Goal: Task Accomplishment & Management: Manage account settings

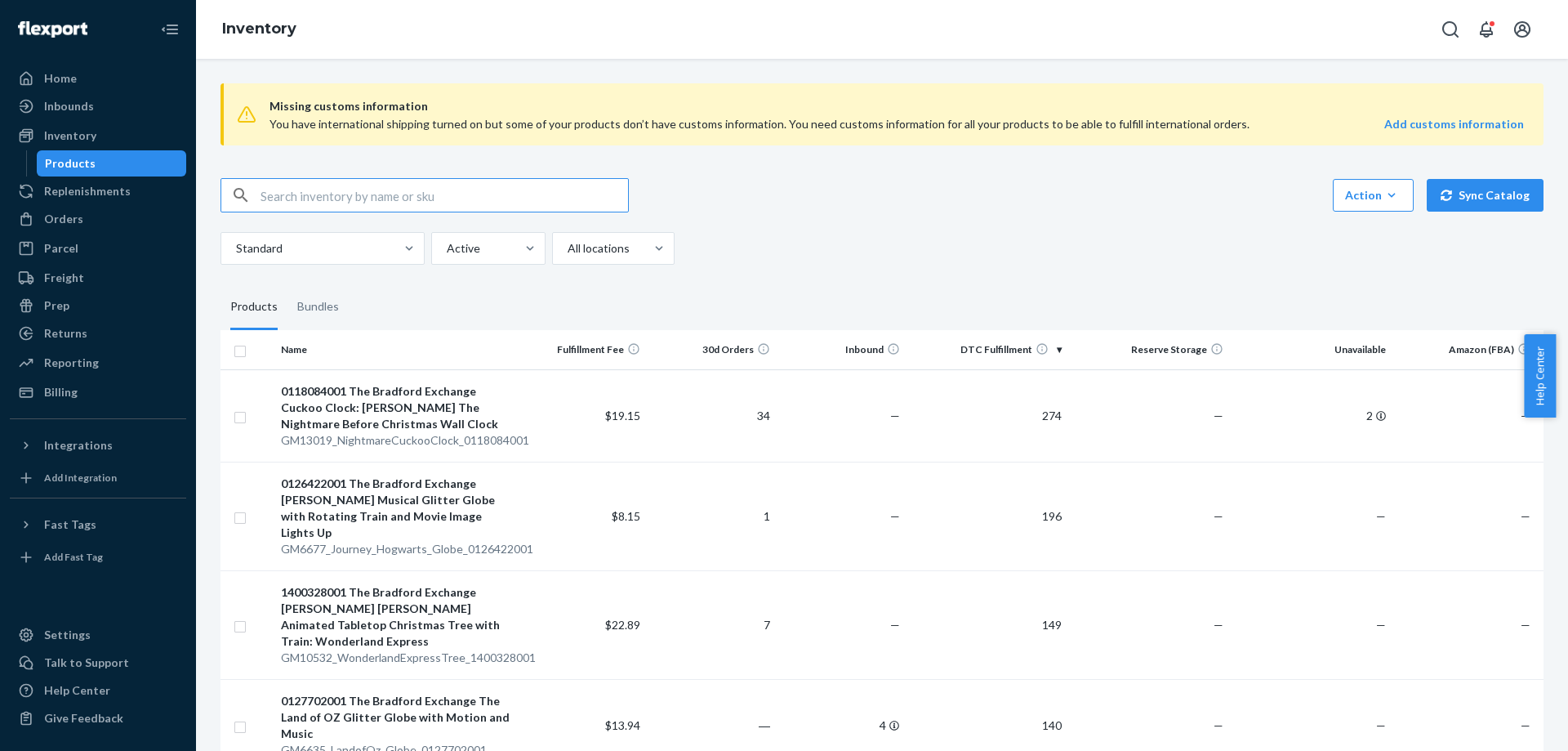
click at [406, 181] on input "text" at bounding box center [444, 195] width 368 height 33
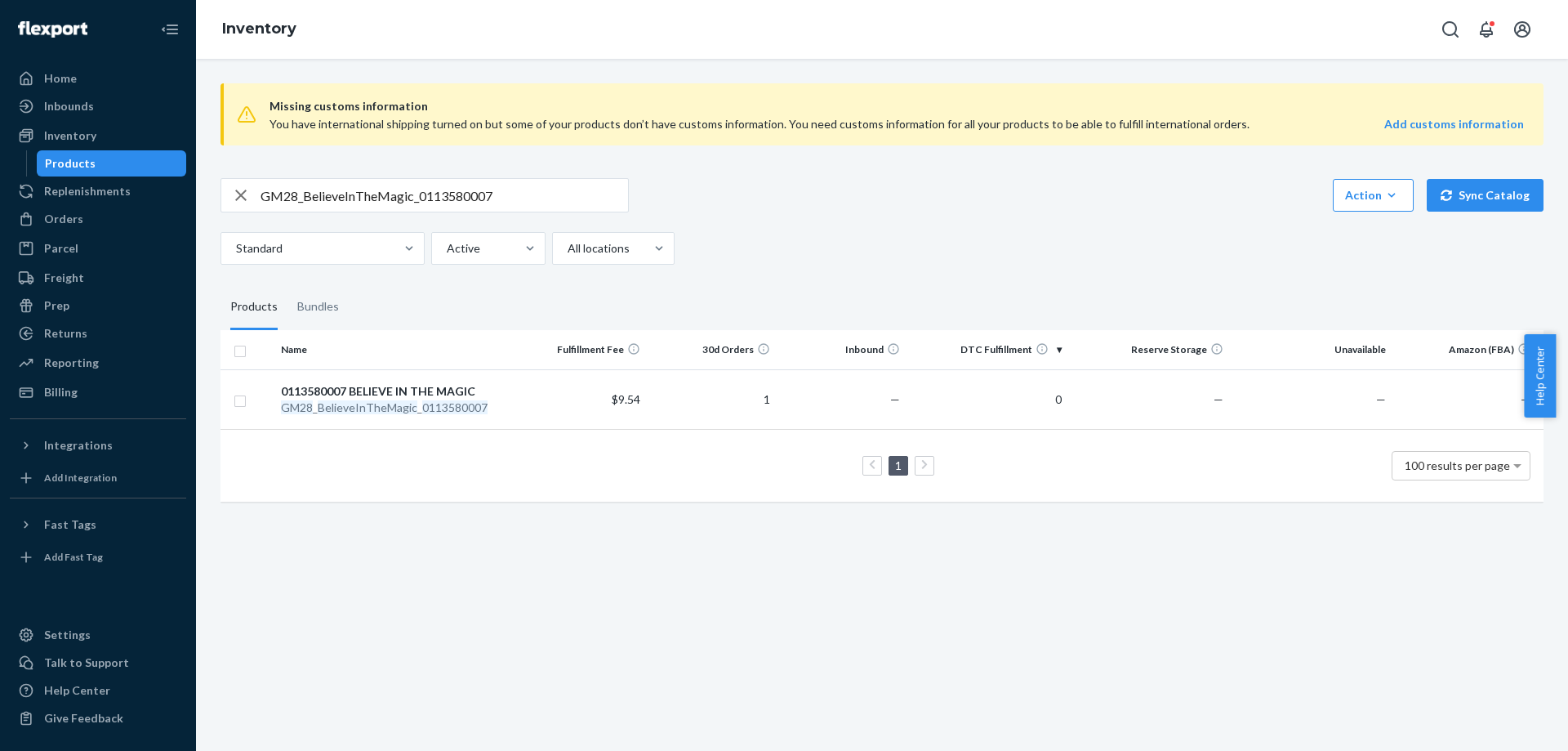
click at [470, 196] on input "GM28_BelieveInTheMagic_0113580007" at bounding box center [444, 195] width 368 height 33
paste input "36_LoveMyPugGlobe_0127483005"
click at [547, 211] on input "GM36_LoveMyPugGlobe_0127483005" at bounding box center [444, 195] width 368 height 33
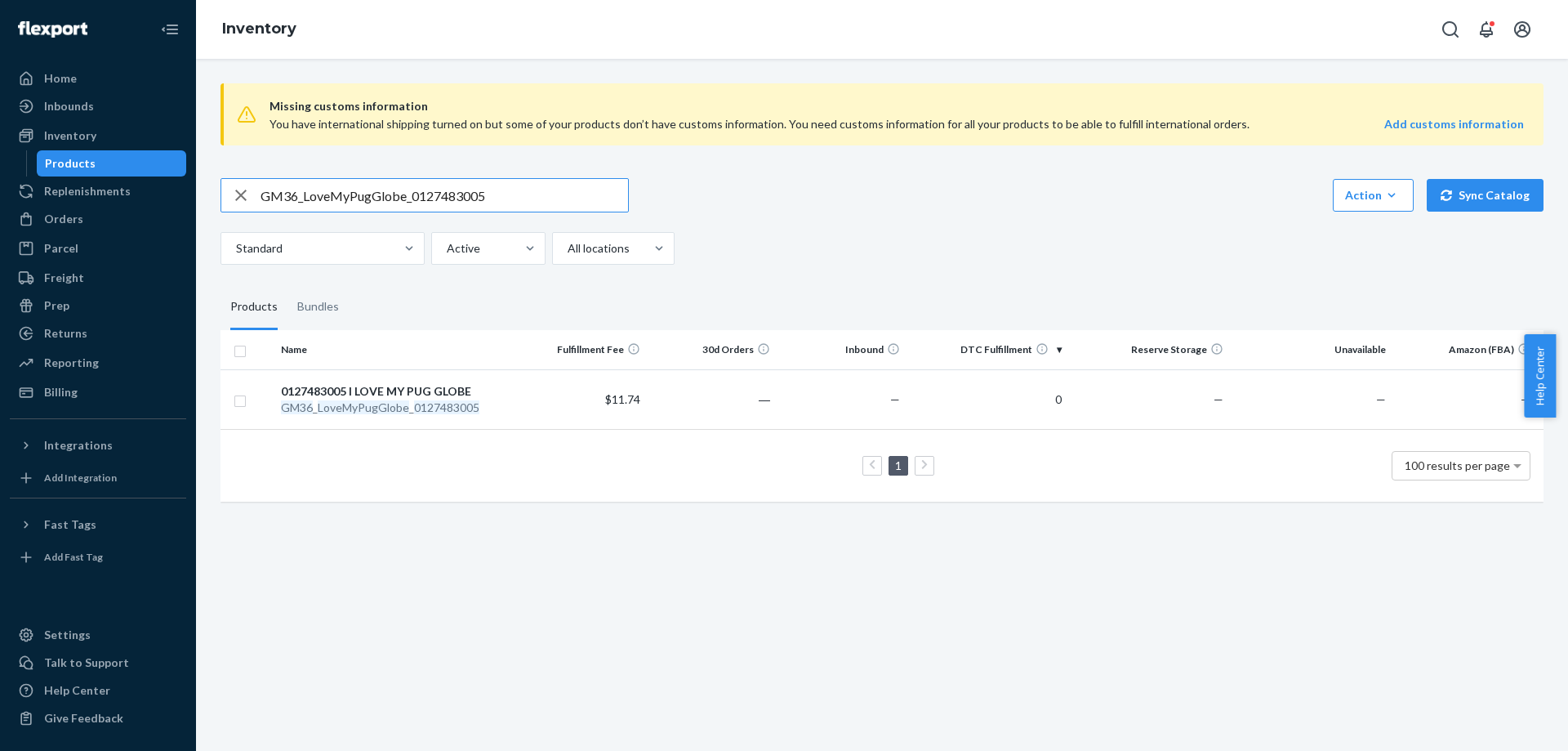
click at [547, 211] on input "GM36_LoveMyPugGlobe_0127483005" at bounding box center [444, 195] width 368 height 33
paste input "5583_Meghan_Markle_Figurine_0908329001"
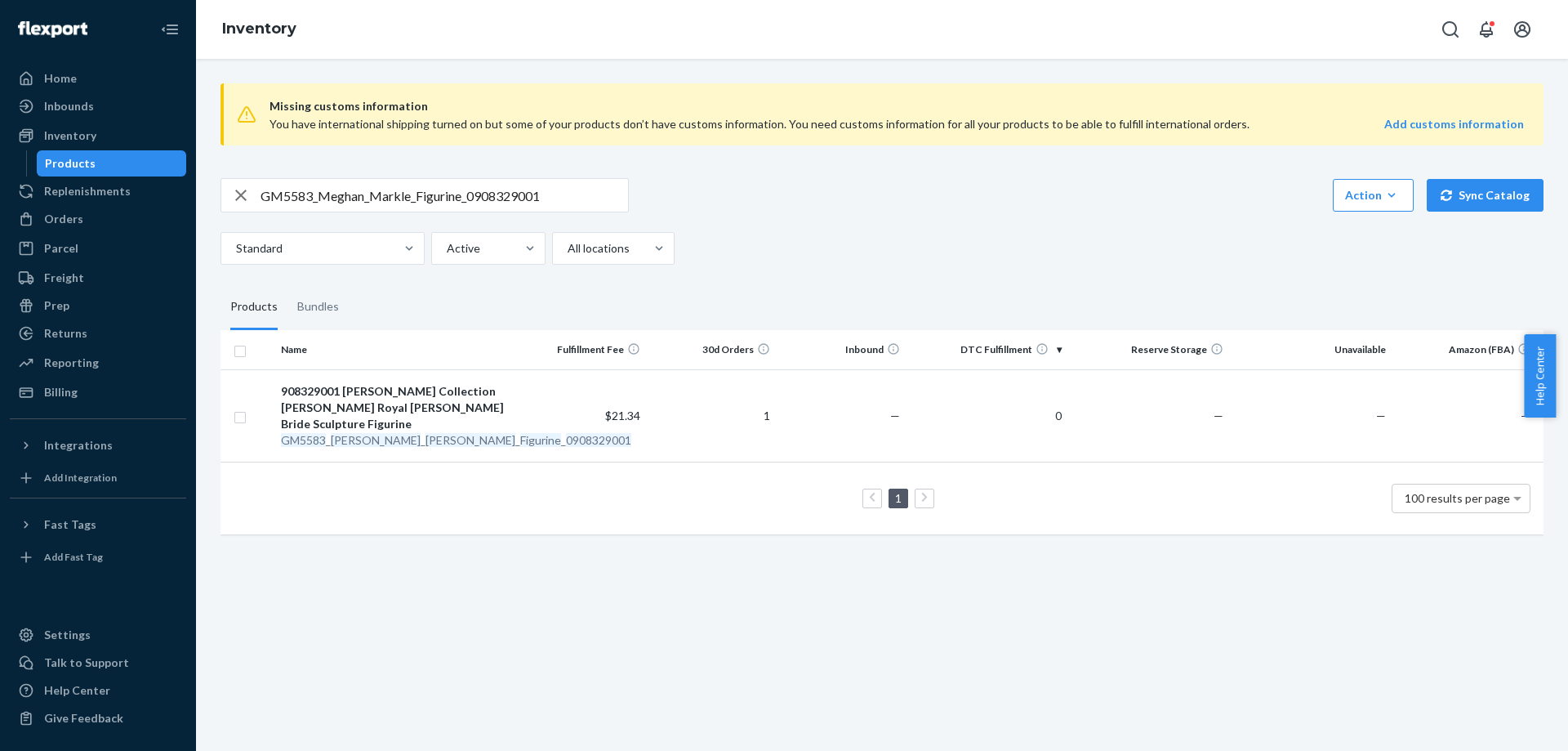
click at [570, 189] on input "GM5583_Meghan_Markle_Figurine_0908329001" at bounding box center [444, 195] width 368 height 33
paste input "88_LittleTownBethlehem_1401878"
type input "GM88_LittleTownBethlehem_1401878001"
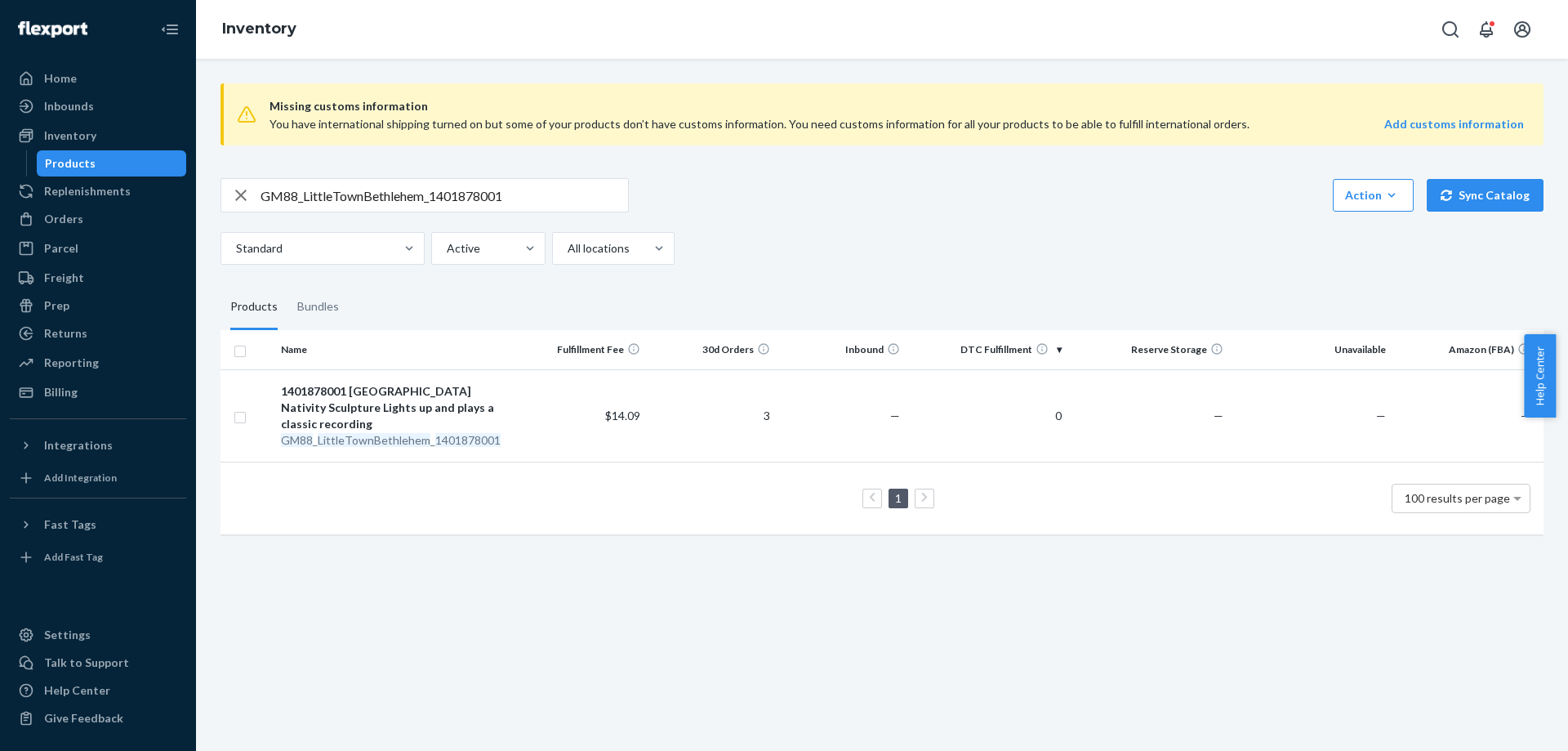
click at [834, 214] on div "GM88_LittleTownBethlehem_1401878001 Action Create product Create bundle Bulk cr…" at bounding box center [882, 221] width 1323 height 87
drag, startPoint x: 506, startPoint y: 197, endPoint x: 433, endPoint y: 199, distance: 73.0
click at [433, 199] on input "GM88_LittleTownBethlehem_1401878001" at bounding box center [444, 195] width 368 height 33
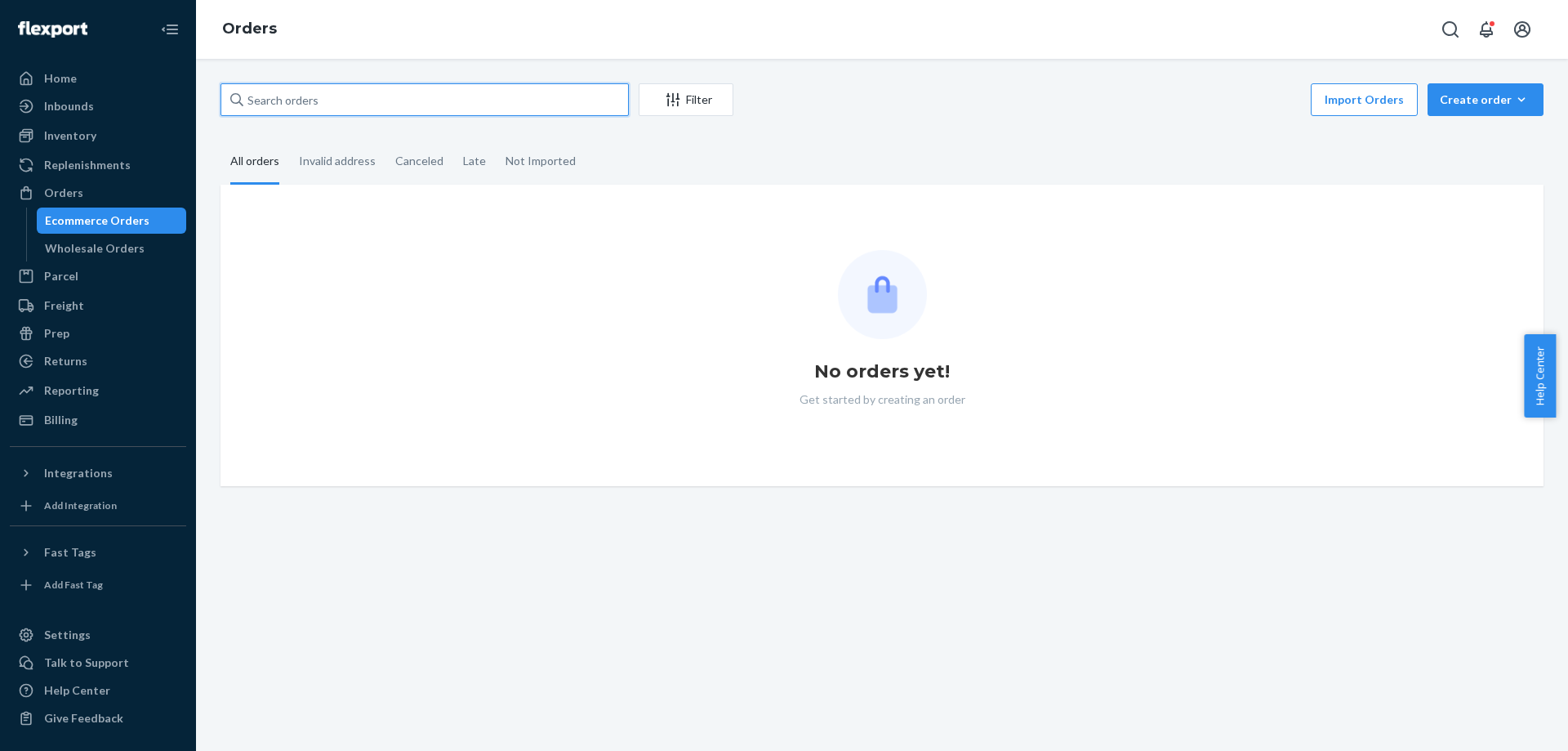
click at [469, 101] on input "text" at bounding box center [425, 99] width 409 height 33
paste input "GM28_BelieveInTheMagic_0113580007"
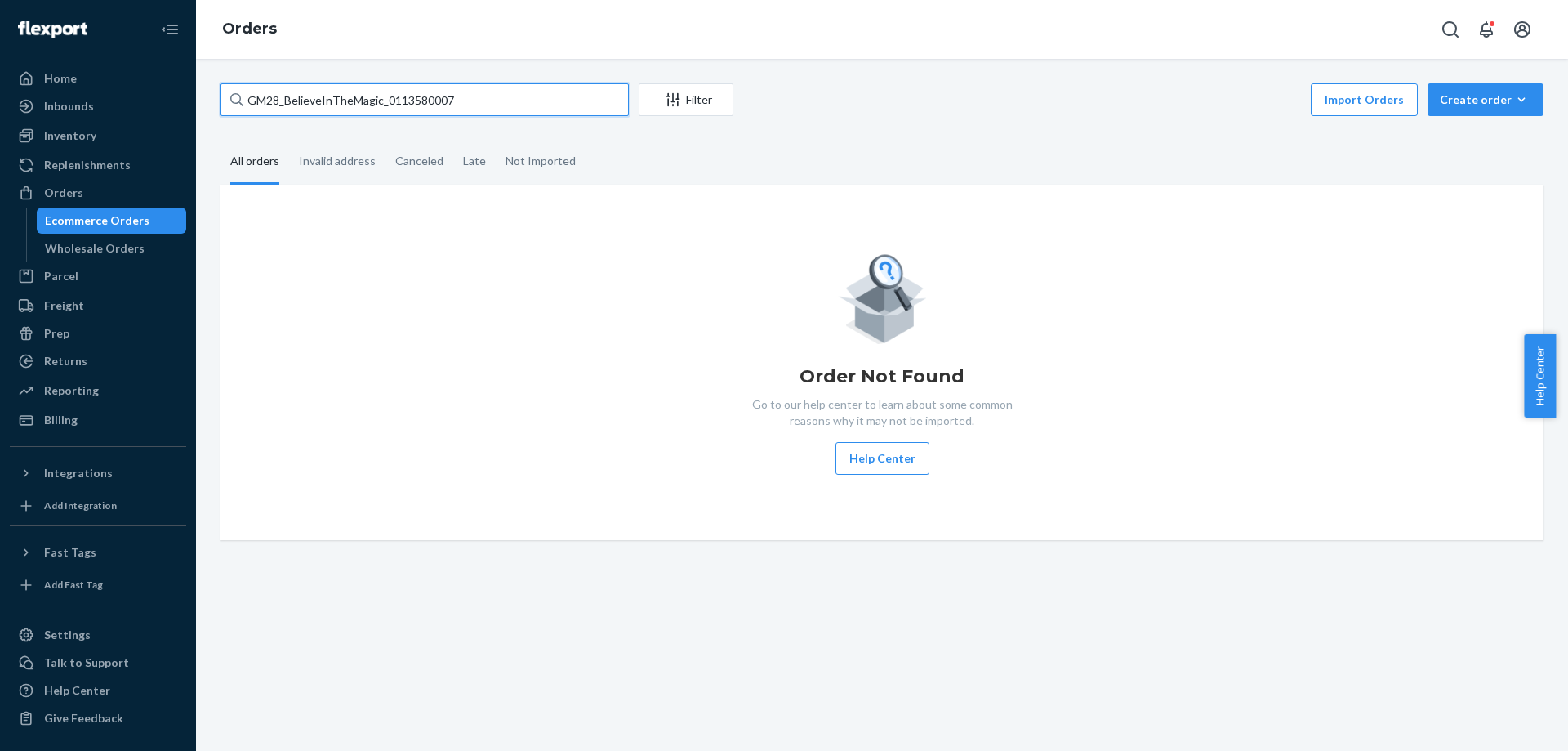
type input "GM28_BelieveInTheMagic_0113580007"
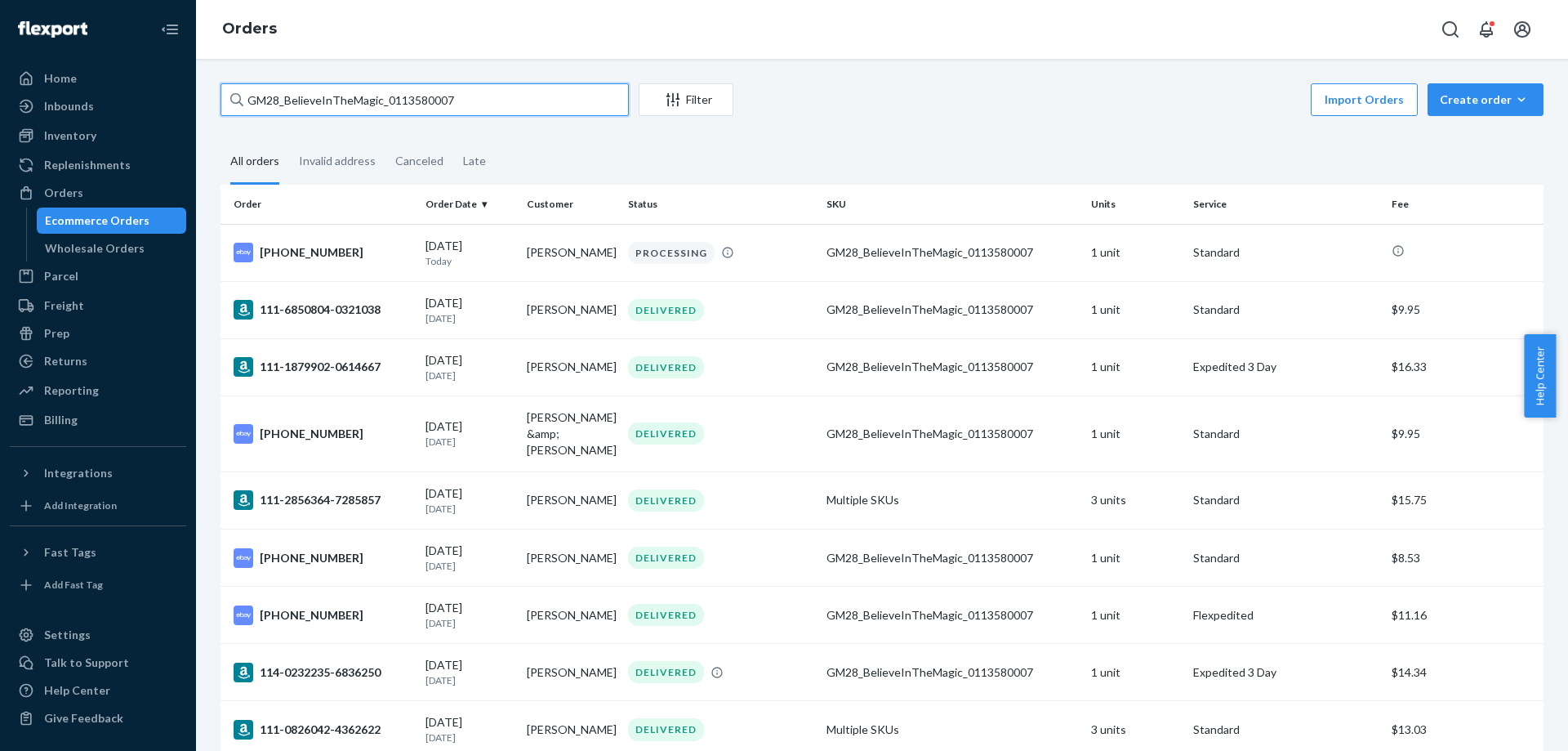
click at [485, 94] on input "GM28_BelieveInTheMagic_0113580007" at bounding box center [425, 99] width 409 height 33
click at [483, 108] on input "GM28_BelieveInTheMagic_0113580007" at bounding box center [425, 99] width 409 height 33
click at [493, 100] on input "GM28_BelieveInTheMagic_0113580007" at bounding box center [425, 99] width 409 height 33
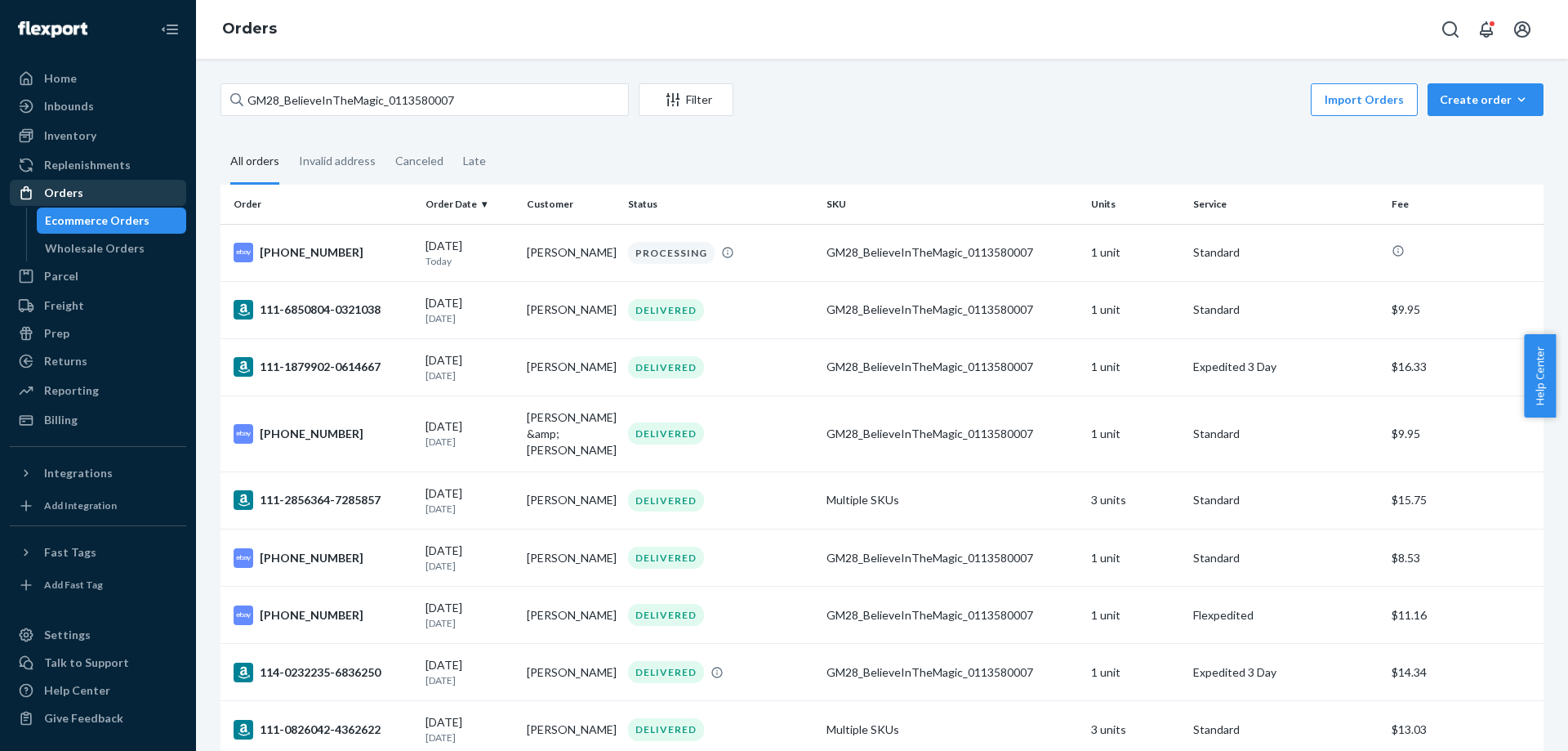
click at [78, 194] on div "Orders" at bounding box center [63, 193] width 39 height 16
click at [81, 193] on div "Orders" at bounding box center [63, 193] width 39 height 16
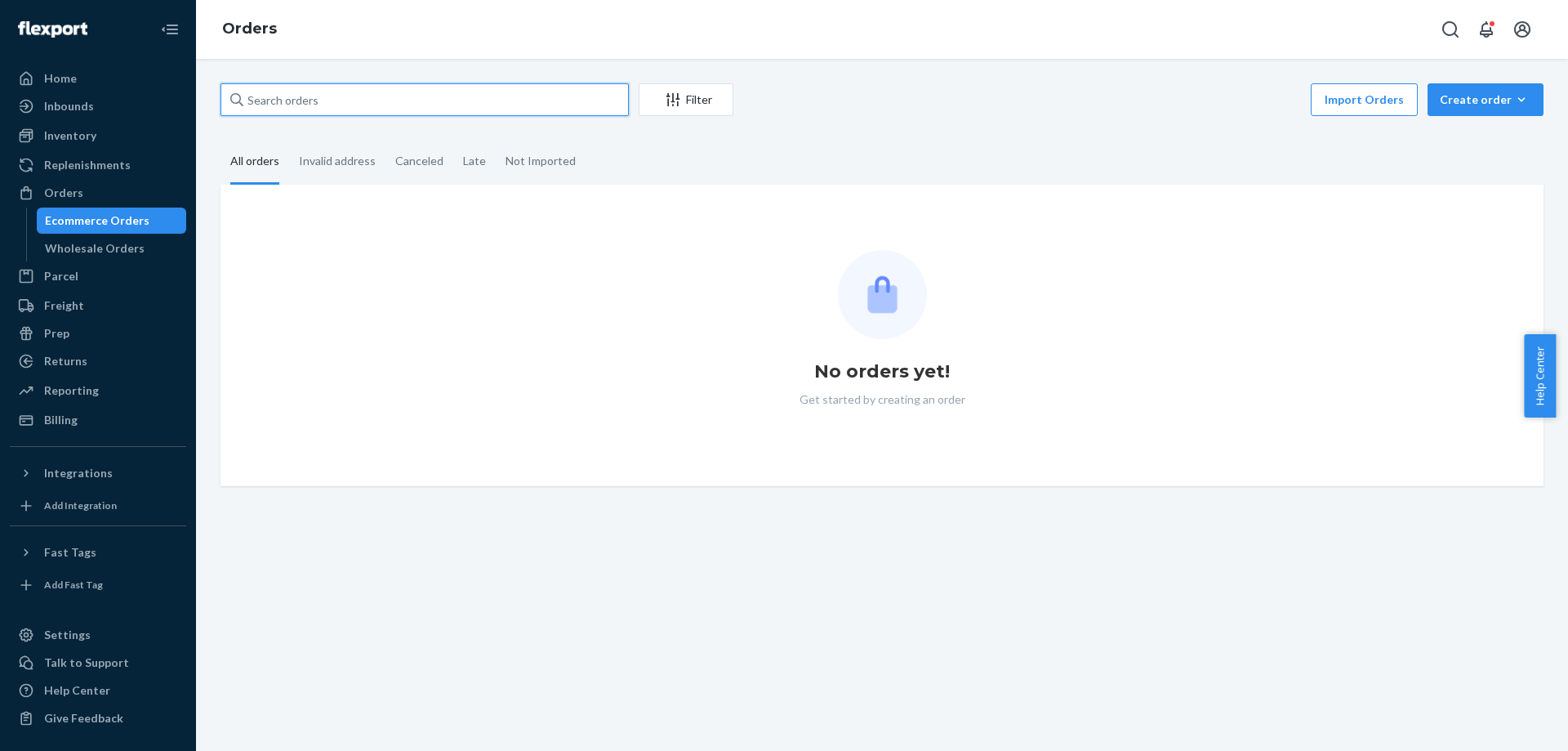
click at [451, 100] on input "text" at bounding box center [425, 99] width 409 height 33
paste input "GM28_BelieveInTheMagic_0113580007"
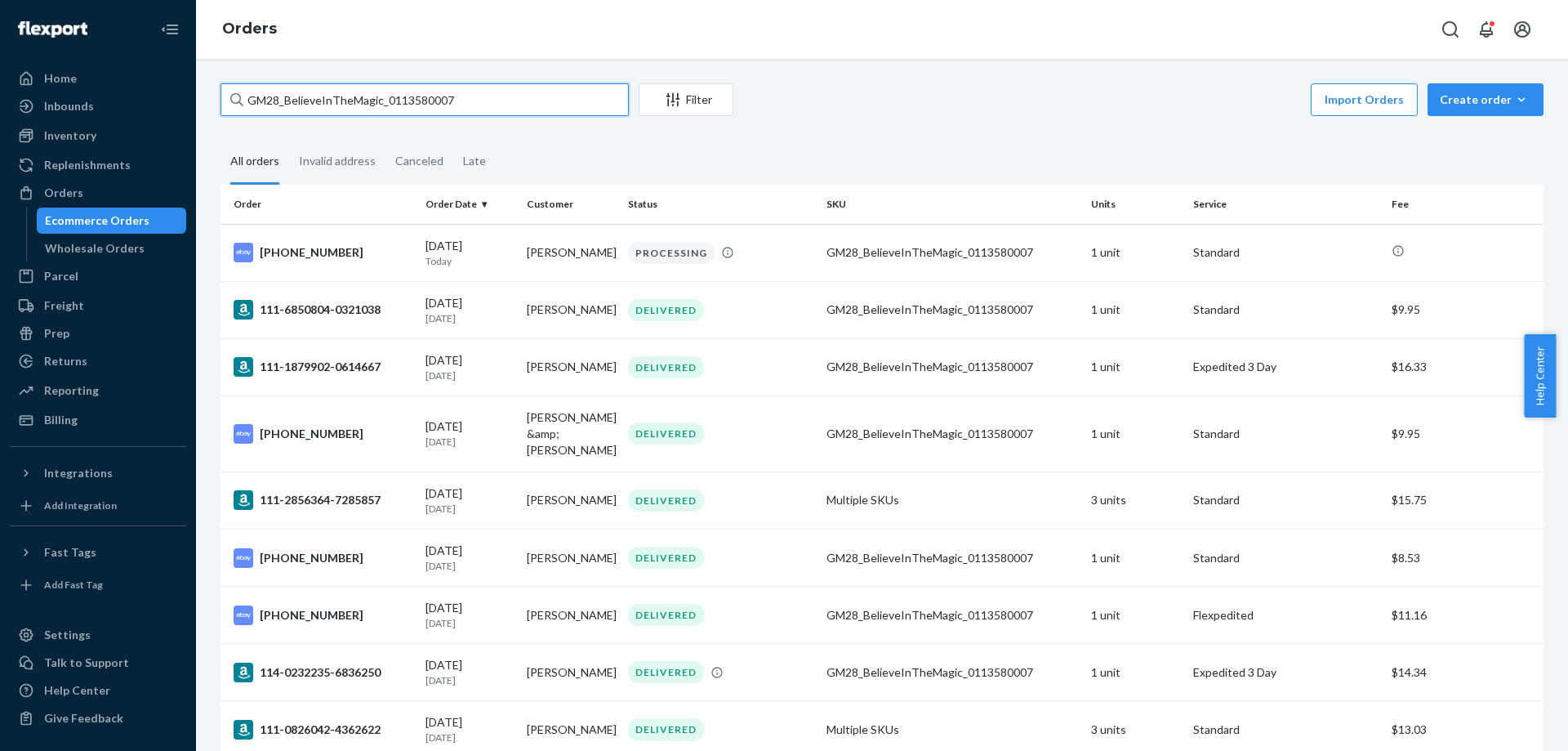
click at [479, 106] on input "GM28_BelieveInTheMagic_0113580007" at bounding box center [425, 99] width 409 height 33
click at [489, 101] on input "GM28_BelieveInTheMagic_0113580007" at bounding box center [425, 99] width 409 height 33
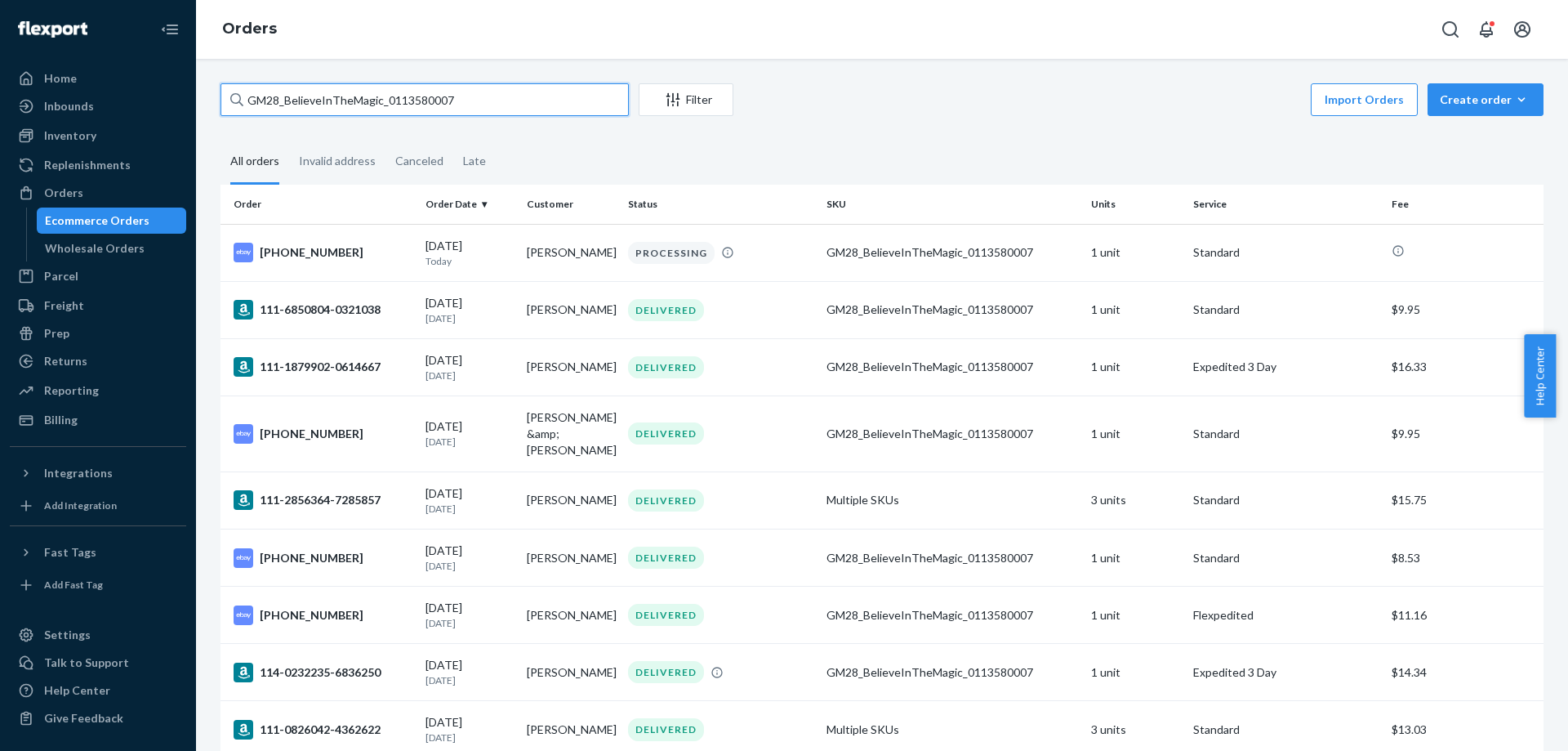
paste input "88_LittleTownBethlehem_1401878001"
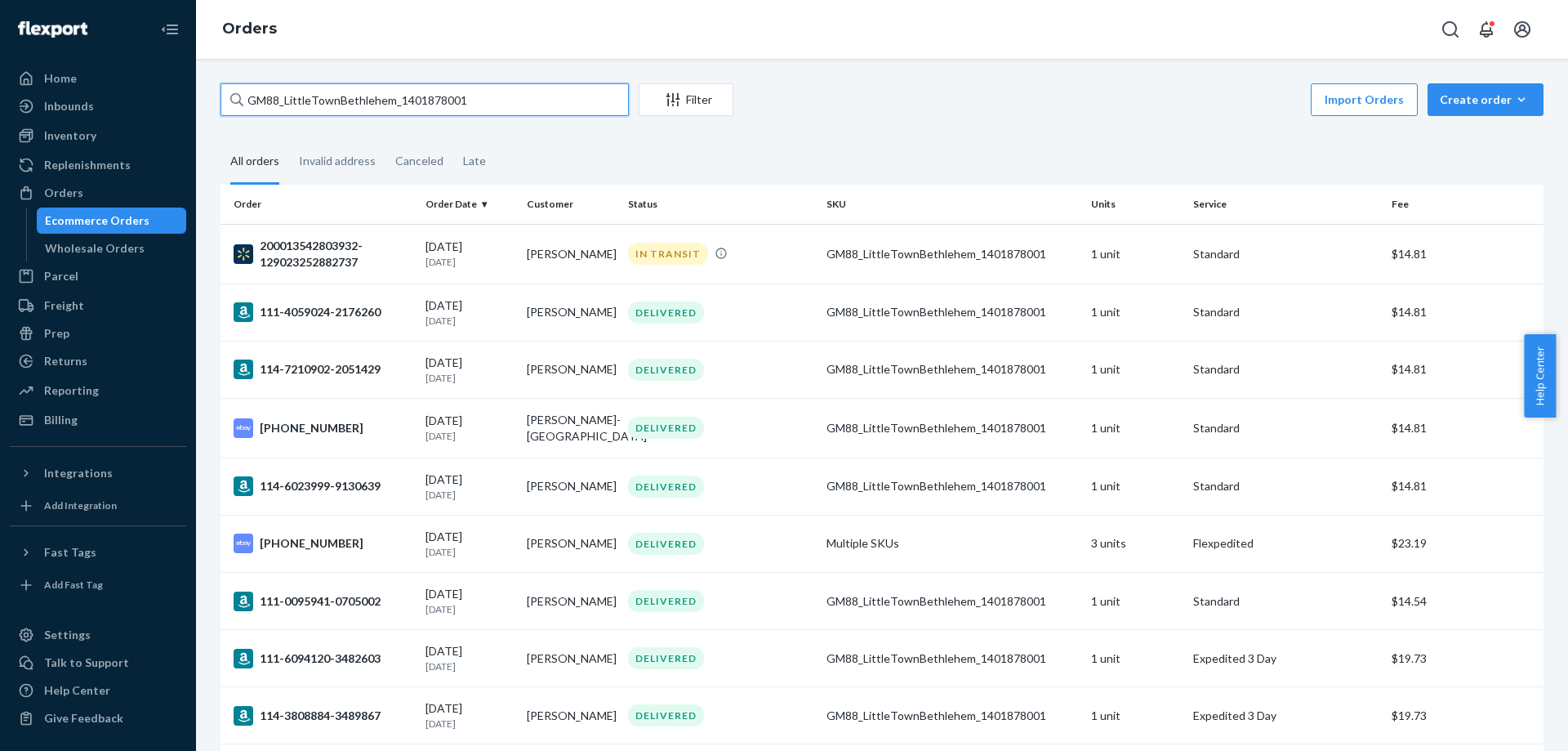
click at [471, 102] on input "GM88_LittleTownBethlehem_1401878001" at bounding box center [425, 99] width 409 height 33
paste input "3655_ElvisBurningLoveGlobe_0125190"
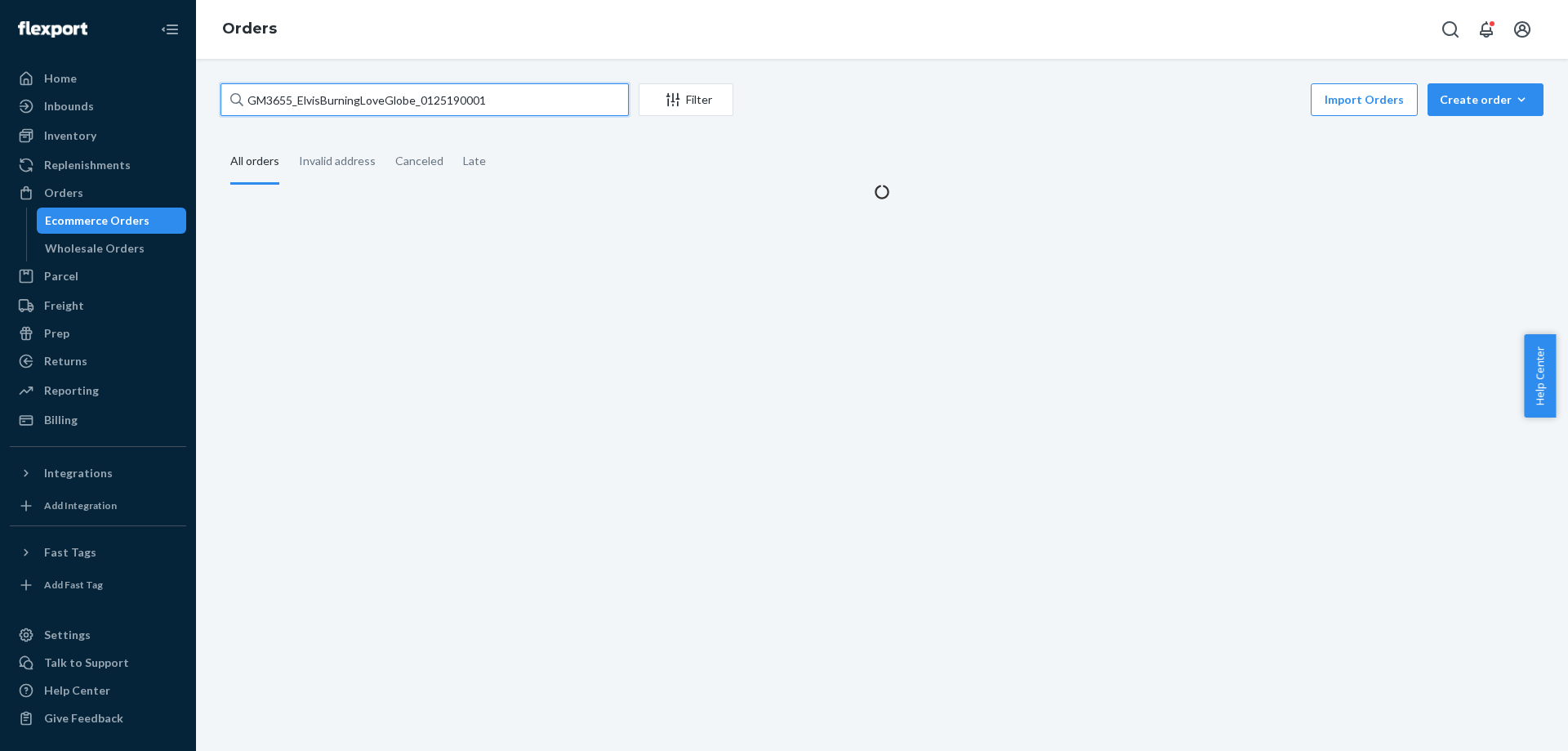
type input "GM3655_ElvisBurningLoveGlobe_0125190001"
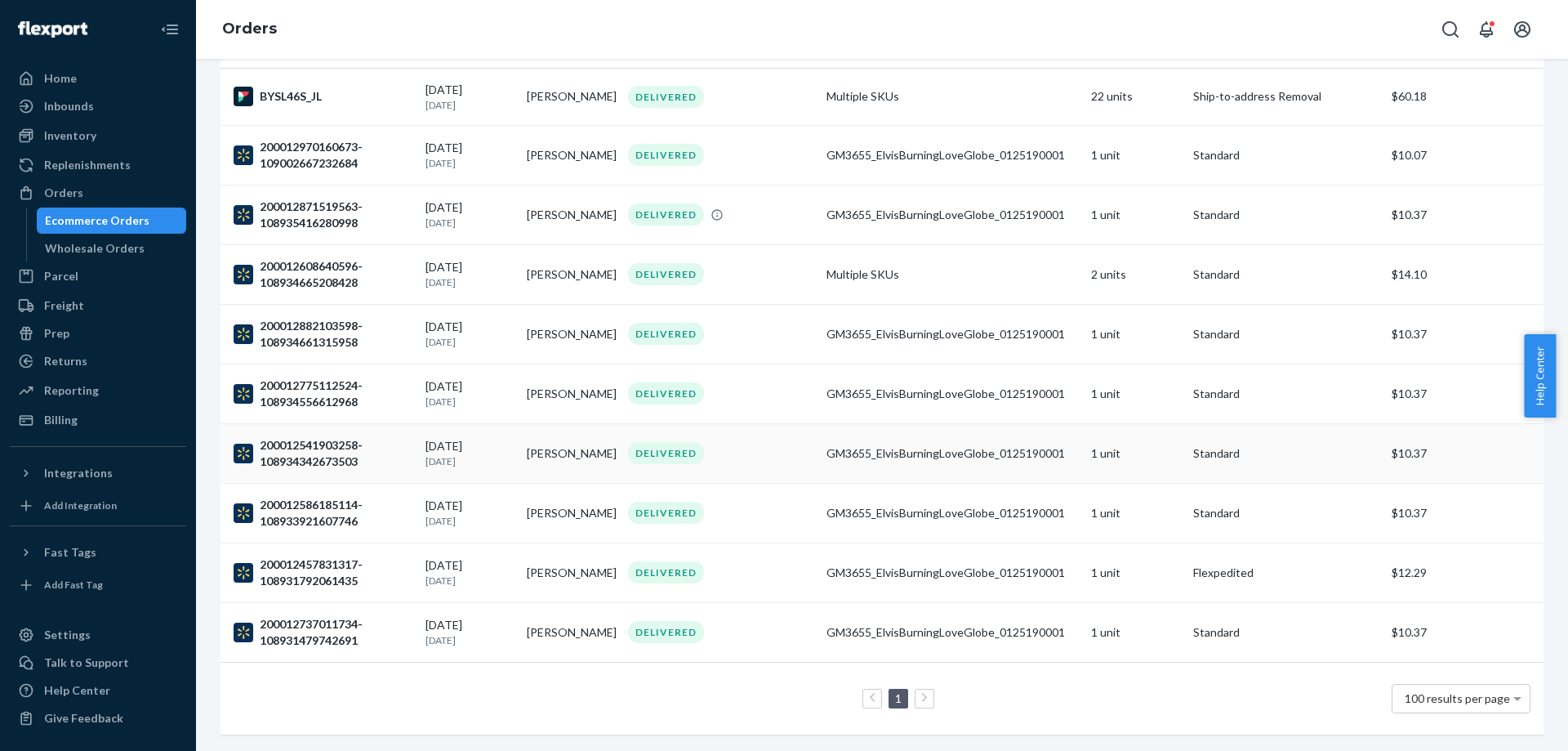
scroll to position [171, 0]
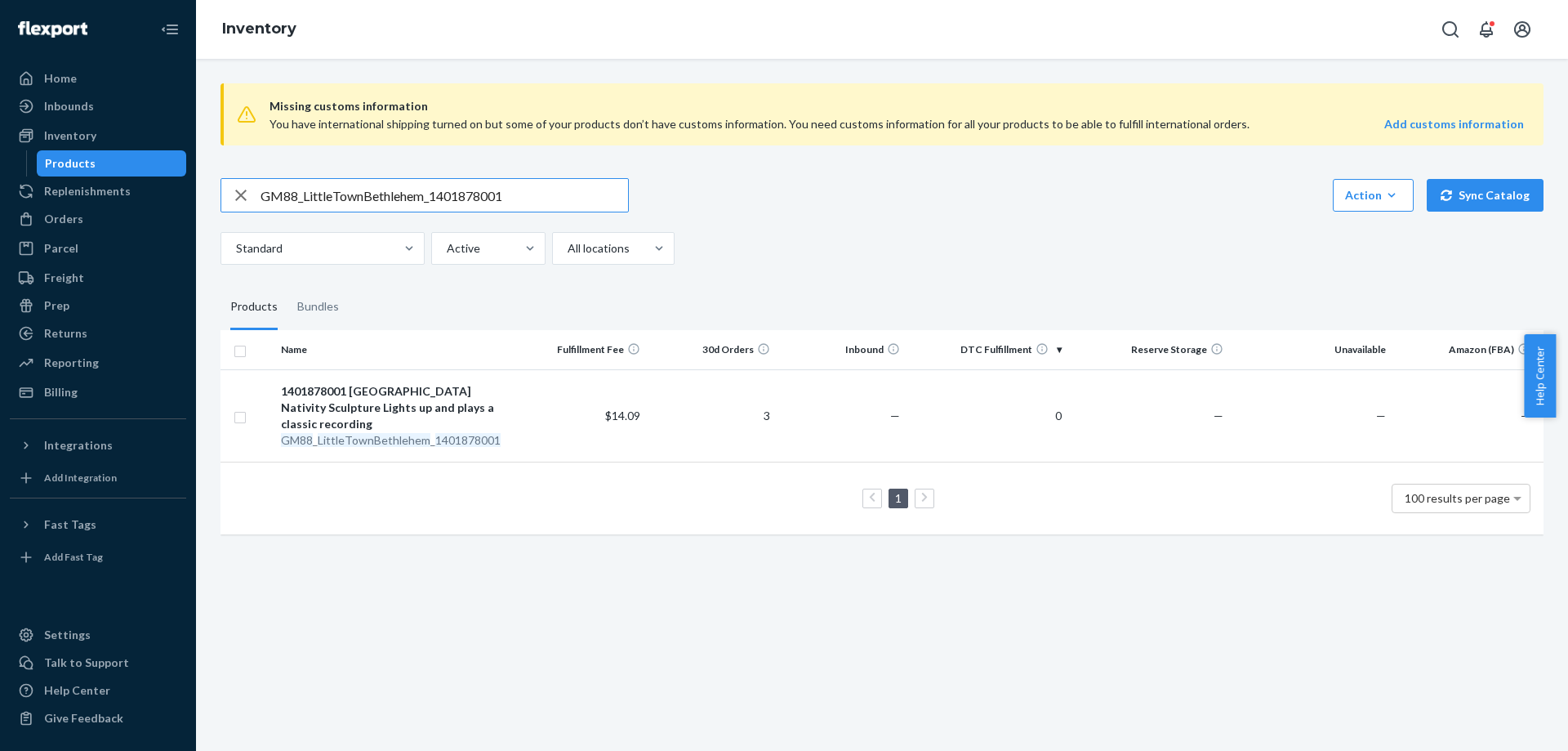
click at [442, 183] on input "GM88_LittleTownBethlehem_1401878001" at bounding box center [444, 195] width 368 height 33
type input "GM3655_ElvisBurningLoveGlobe_0125190001"
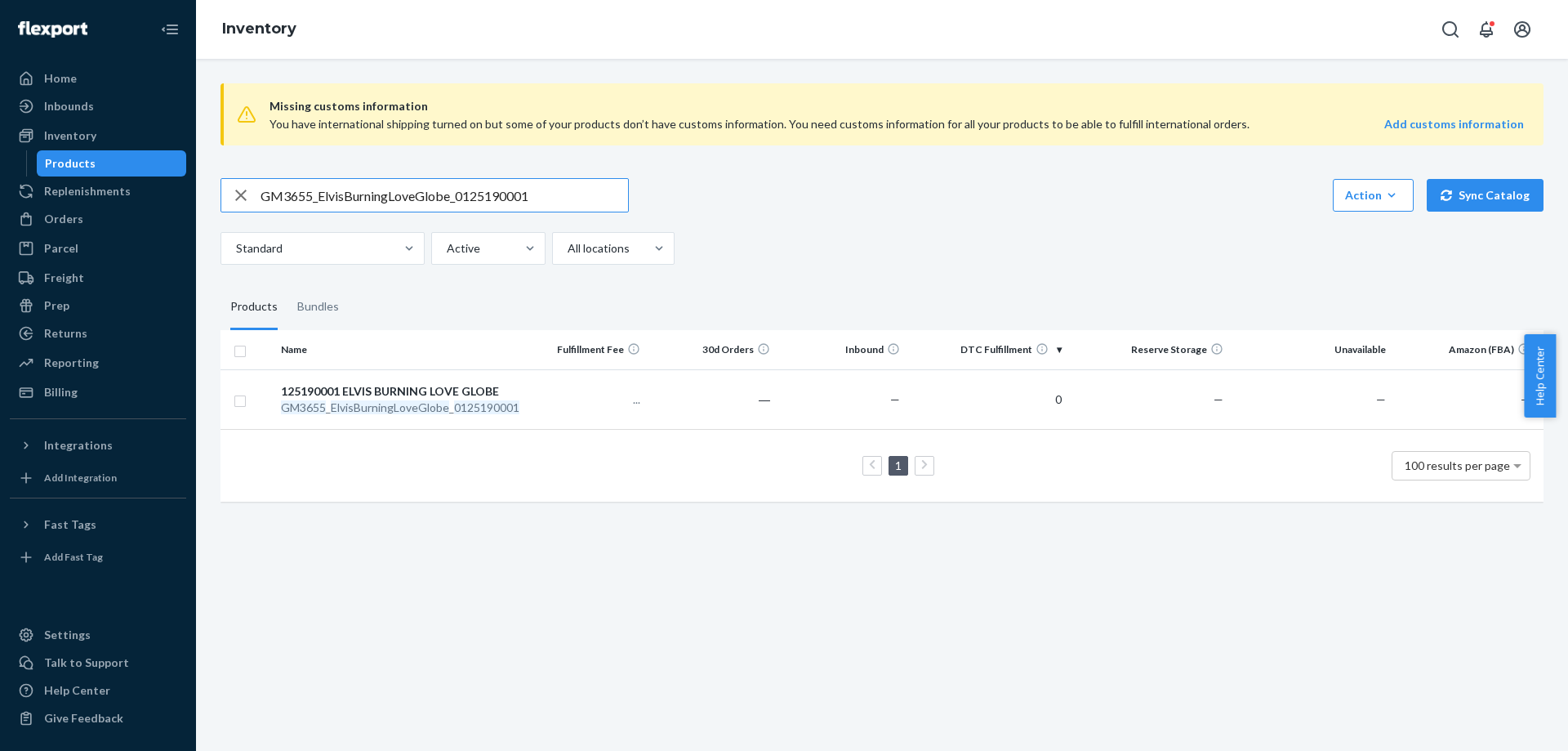
drag, startPoint x: 456, startPoint y: 199, endPoint x: 535, endPoint y: 197, distance: 79.0
click at [536, 197] on input "GM3655_ElvisBurningLoveGlobe_0125190001" at bounding box center [444, 195] width 368 height 33
